Goal: Find specific page/section: Find specific page/section

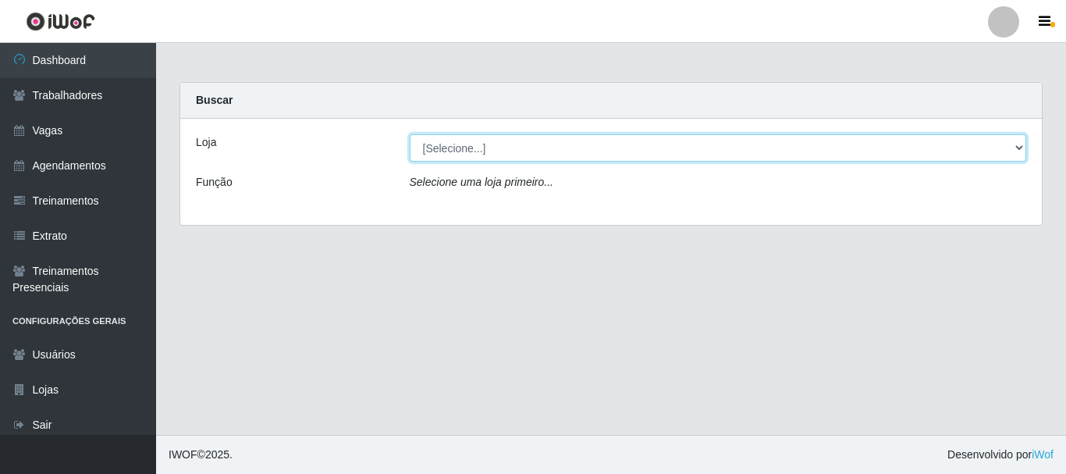
click at [484, 147] on select "[Selecione...] O Cestão - [GEOGRAPHIC_DATA]" at bounding box center [719, 147] width 618 height 27
select select "238"
click at [410, 134] on select "[Selecione...] O Cestão - [GEOGRAPHIC_DATA]" at bounding box center [719, 147] width 618 height 27
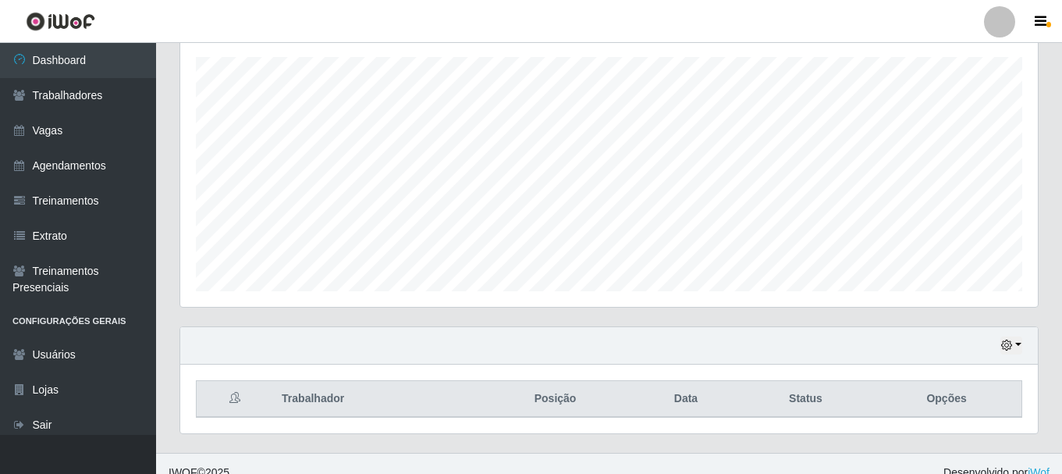
scroll to position [285, 0]
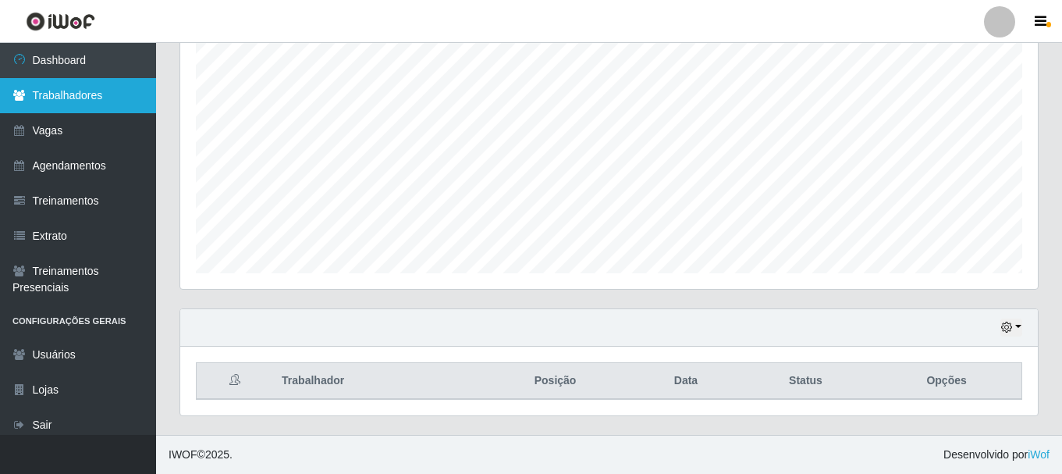
click at [98, 97] on link "Trabalhadores" at bounding box center [78, 95] width 156 height 35
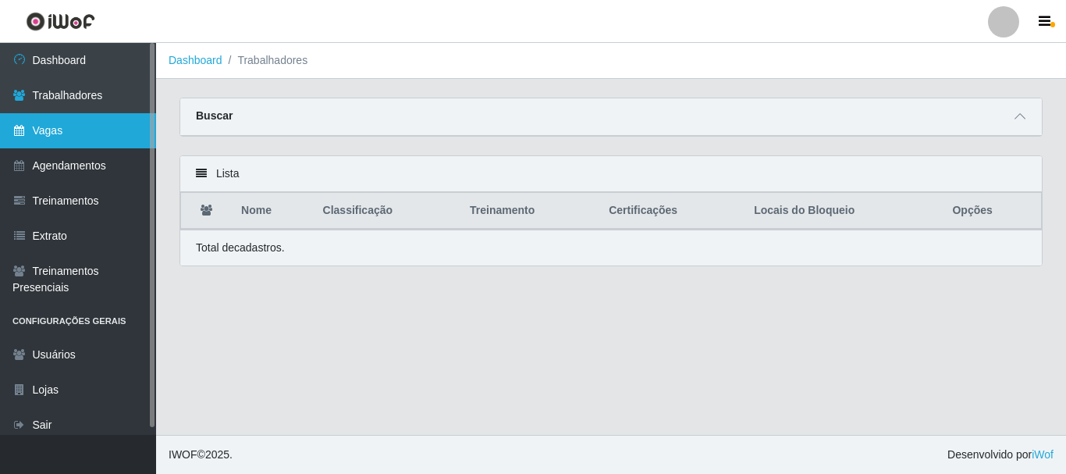
click at [69, 123] on link "Vagas" at bounding box center [78, 130] width 156 height 35
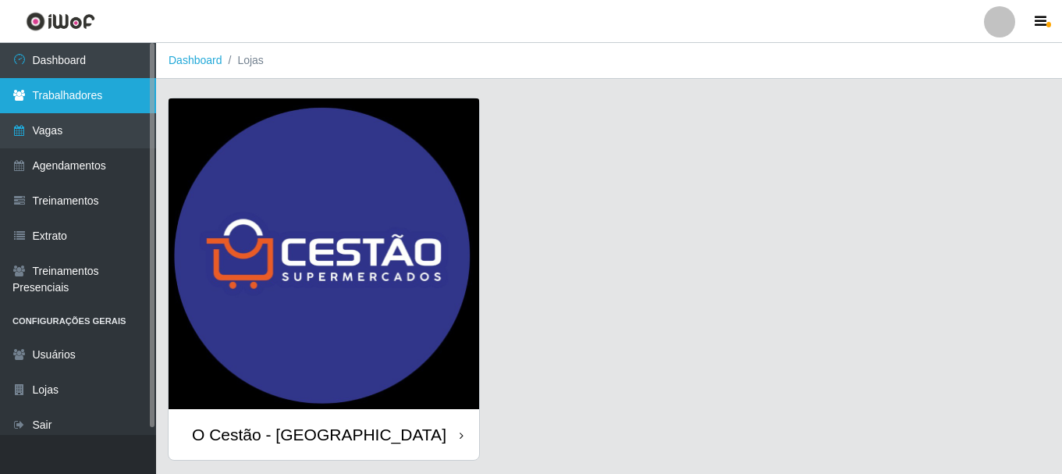
click at [107, 93] on link "Trabalhadores" at bounding box center [78, 95] width 156 height 35
